Goal: Transaction & Acquisition: Subscribe to service/newsletter

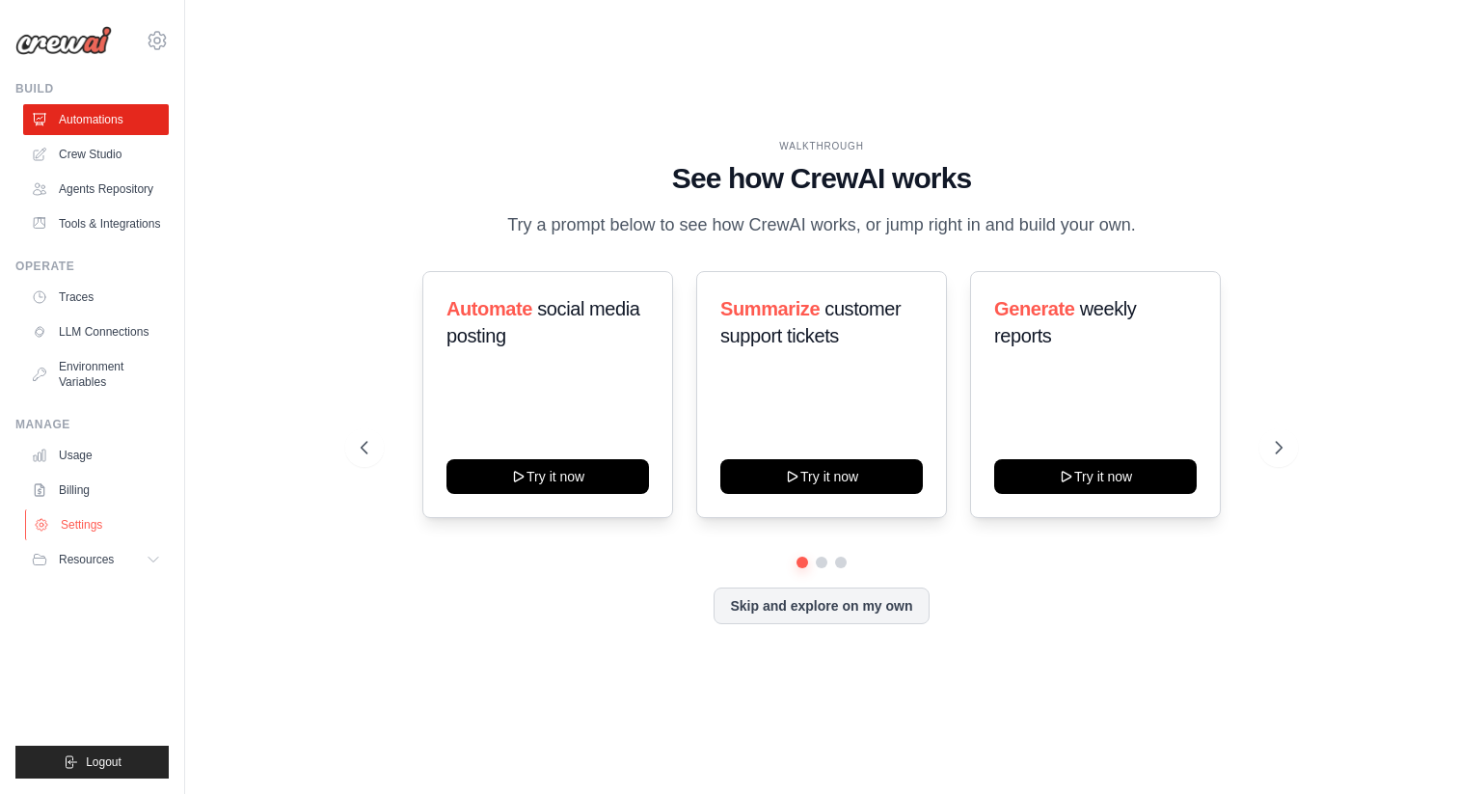
click at [88, 526] on link "Settings" at bounding box center [98, 524] width 146 height 31
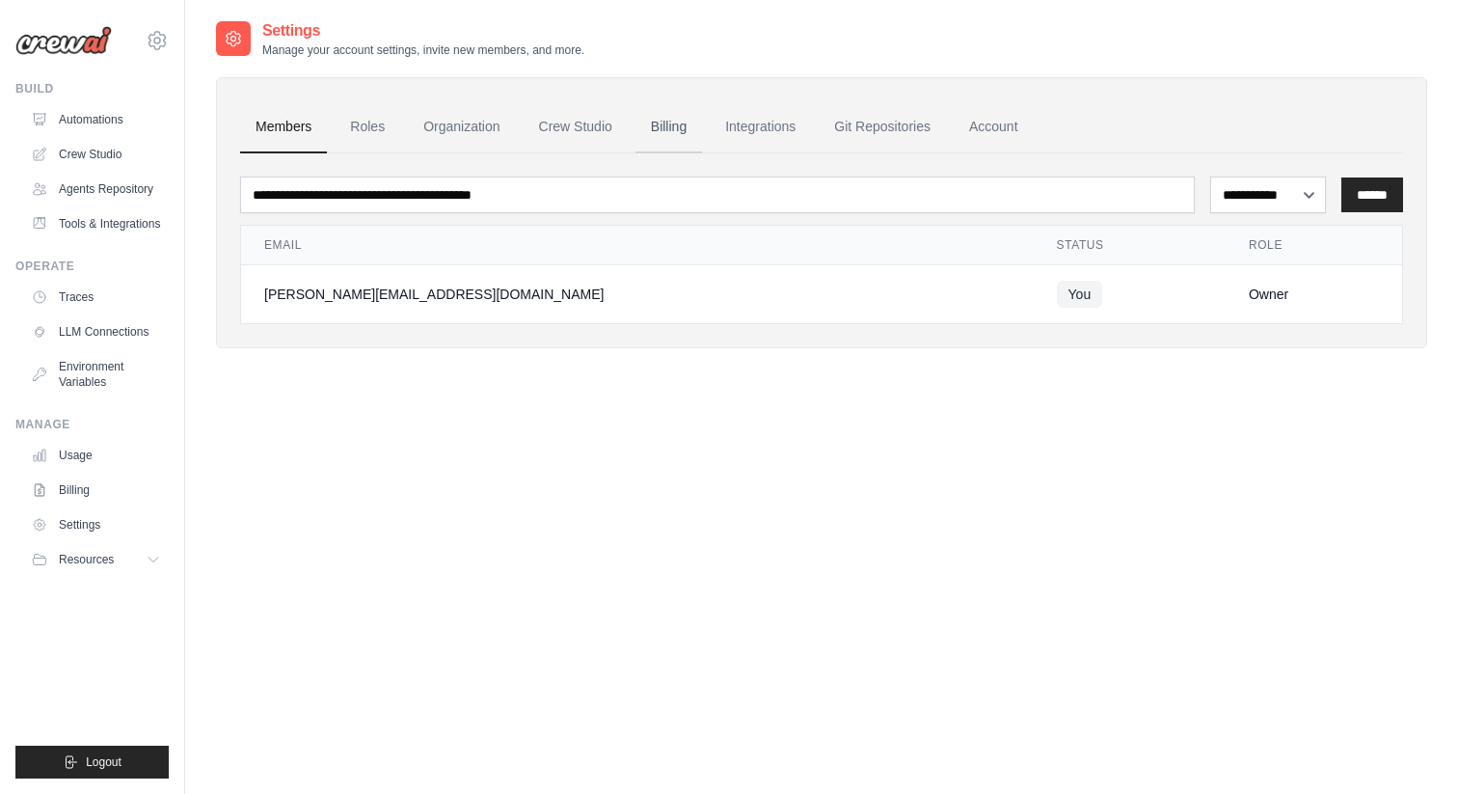
click at [678, 123] on link "Billing" at bounding box center [669, 127] width 67 height 52
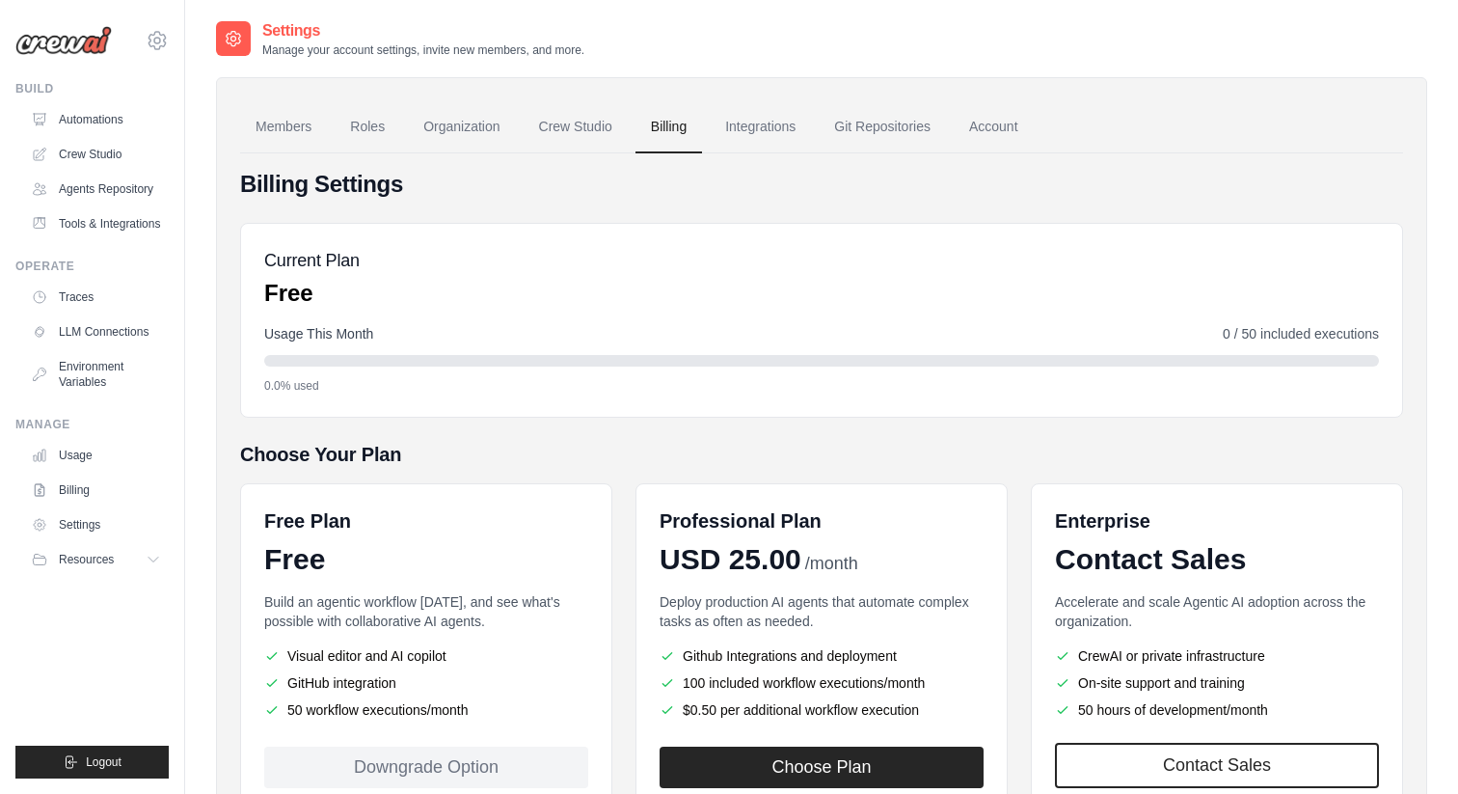
scroll to position [143, 0]
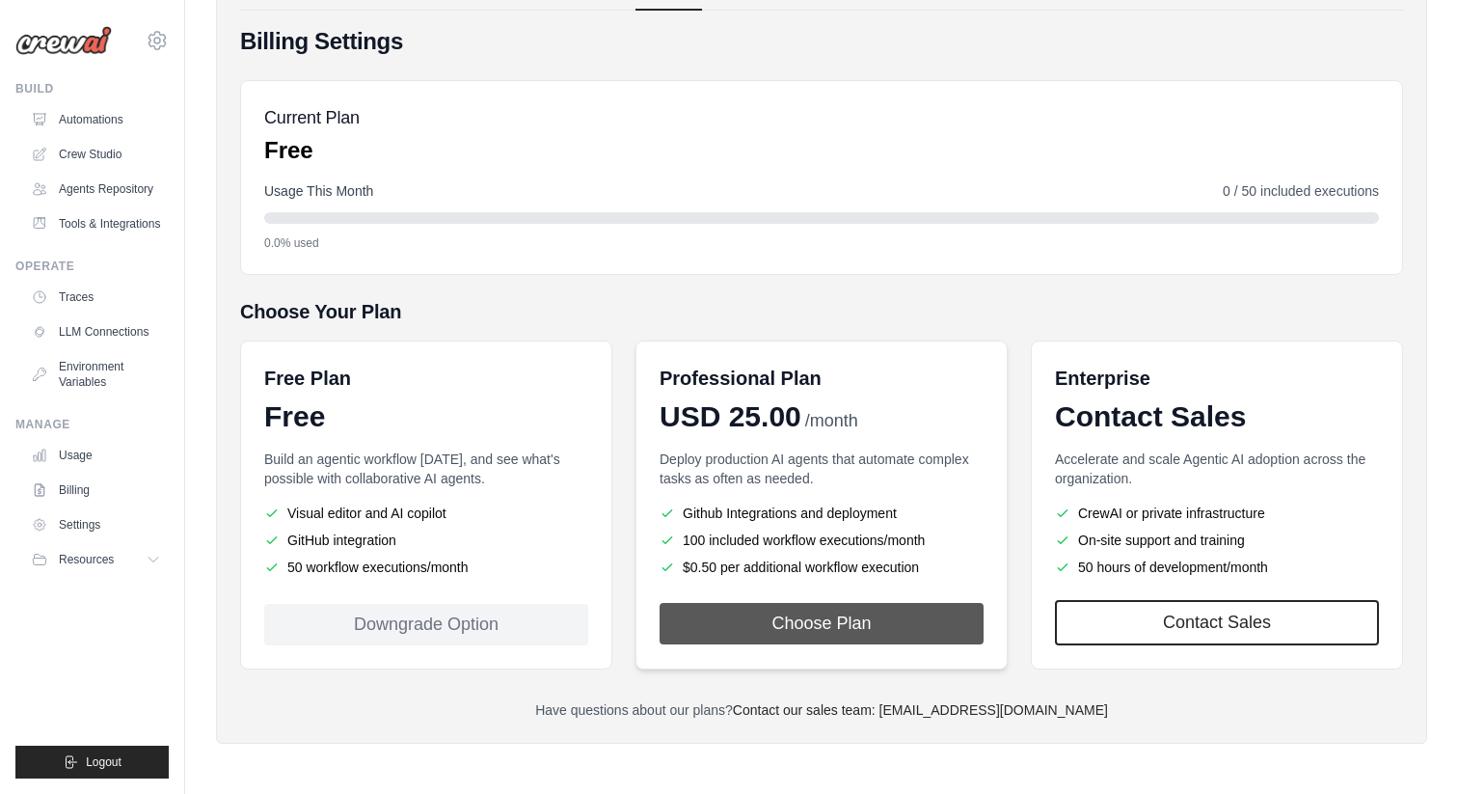
click at [879, 613] on button "Choose Plan" at bounding box center [822, 623] width 324 height 41
